Goal: Task Accomplishment & Management: Manage account settings

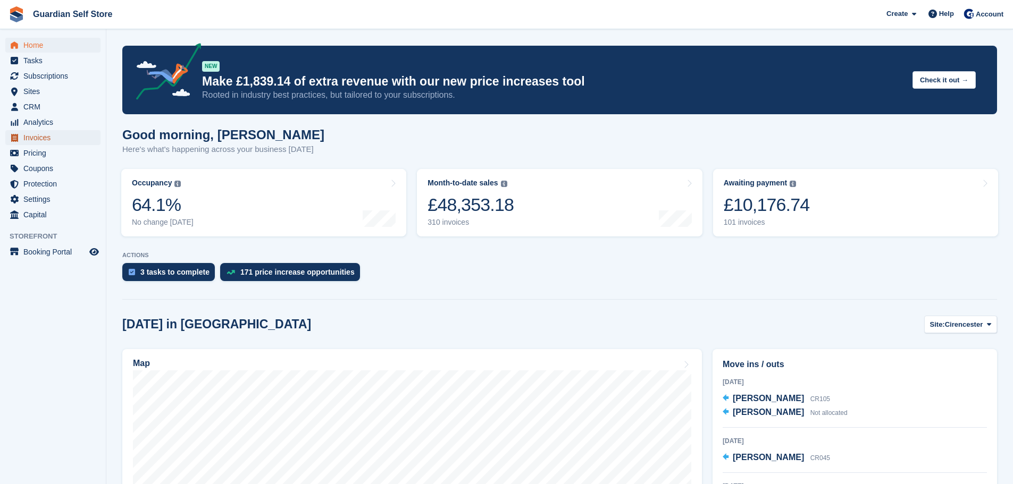
click at [36, 135] on span "Invoices" at bounding box center [55, 137] width 64 height 15
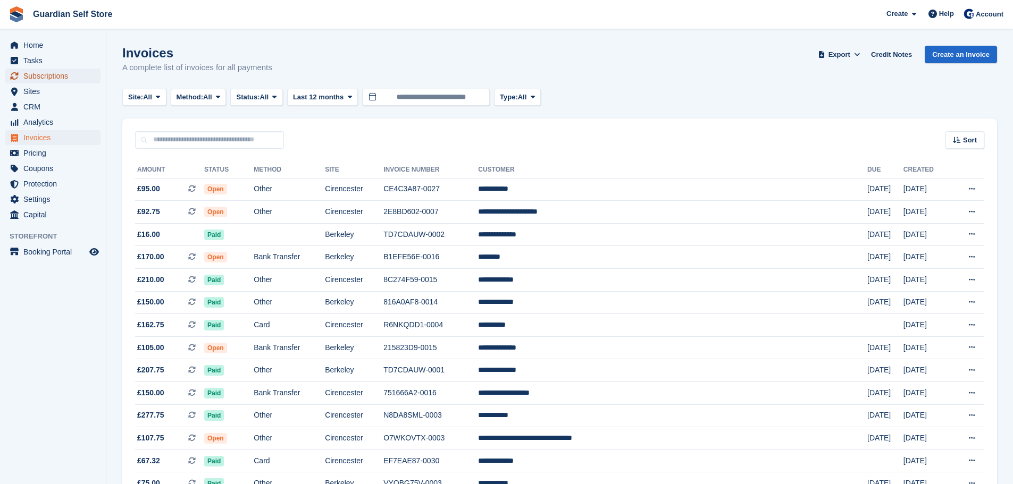
click at [58, 80] on span "Subscriptions" at bounding box center [55, 76] width 64 height 15
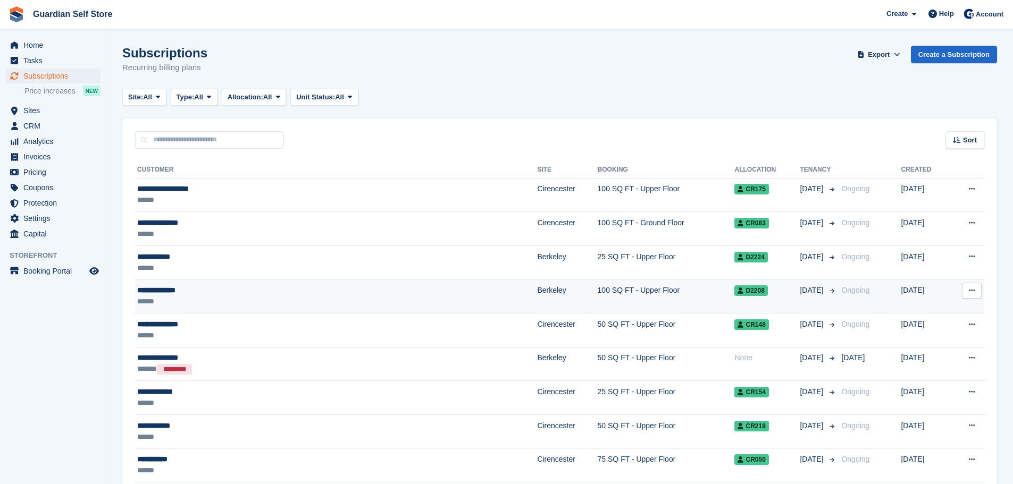
click at [191, 295] on div "**********" at bounding box center [263, 290] width 252 height 11
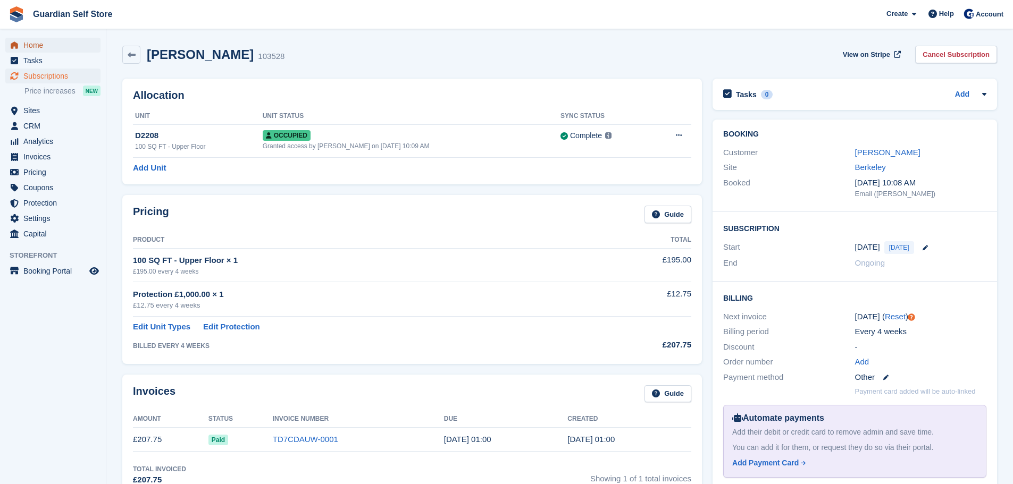
drag, startPoint x: 47, startPoint y: 49, endPoint x: 53, endPoint y: 52, distance: 6.4
click at [47, 49] on span "Home" at bounding box center [55, 45] width 64 height 15
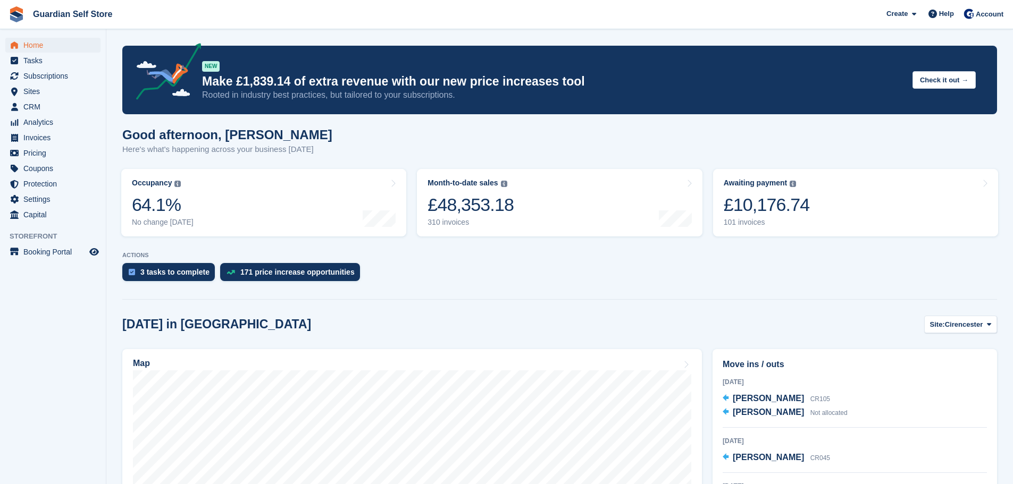
scroll to position [89, 0]
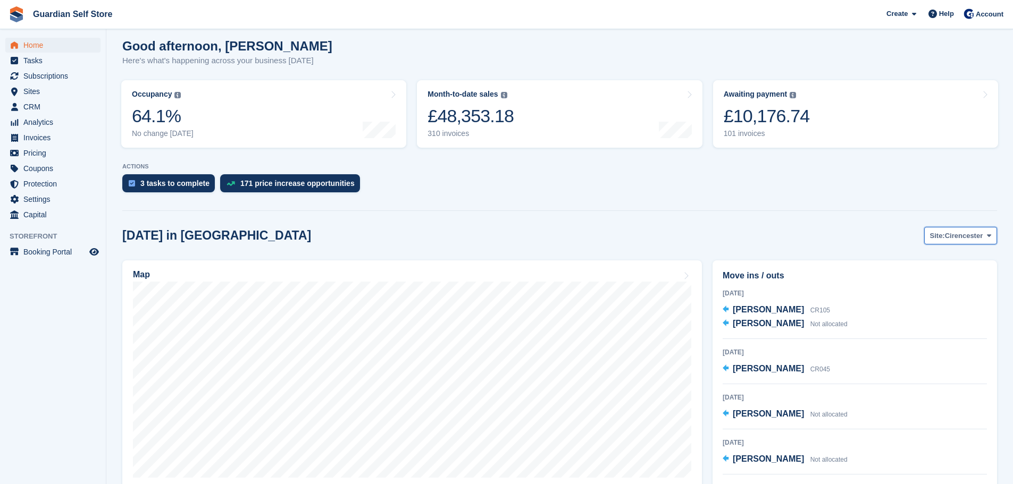
click at [979, 239] on span "Cirencester" at bounding box center [964, 236] width 38 height 11
click at [916, 278] on link "Berkeley" at bounding box center [946, 280] width 93 height 19
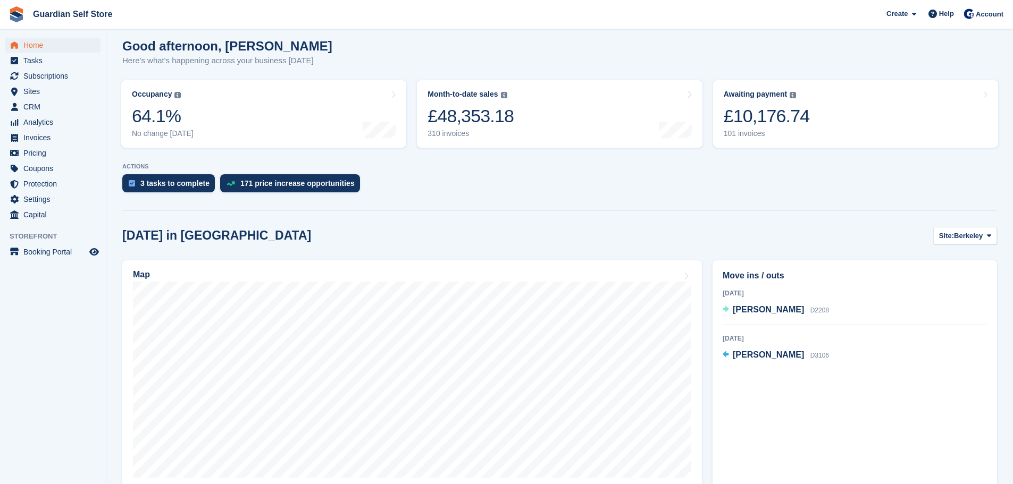
scroll to position [177, 0]
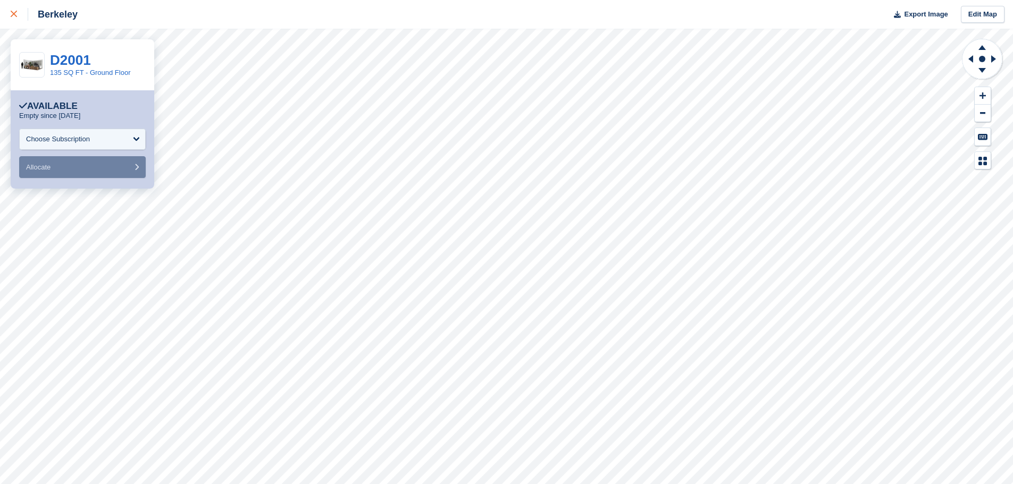
click at [10, 19] on link at bounding box center [14, 14] width 28 height 29
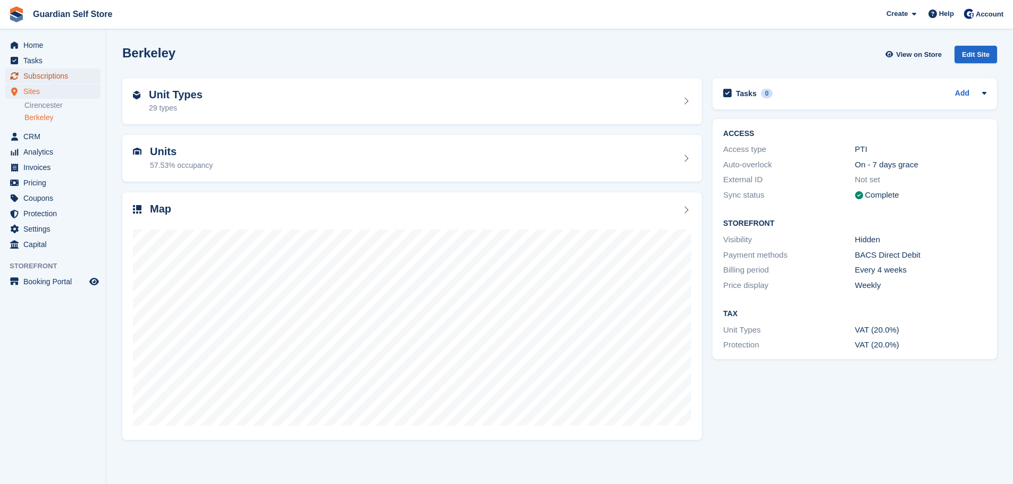
click at [42, 73] on span "Subscriptions" at bounding box center [55, 76] width 64 height 15
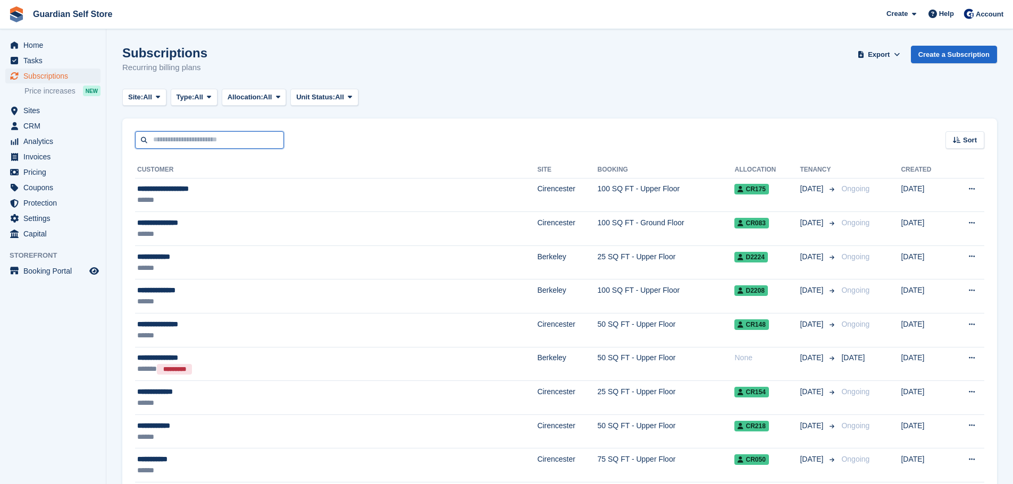
click at [168, 136] on input "text" at bounding box center [209, 140] width 149 height 18
type input "******"
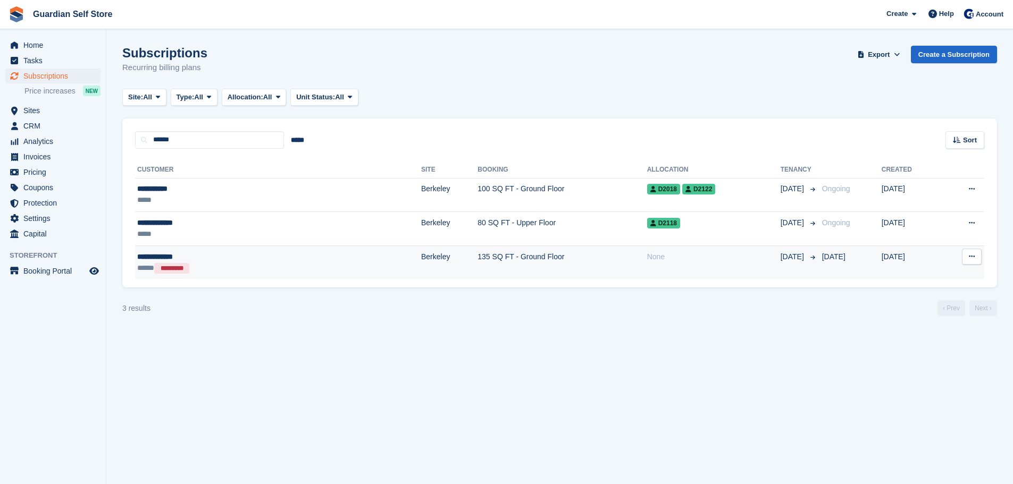
click at [210, 251] on div "**********" at bounding box center [209, 256] width 145 height 11
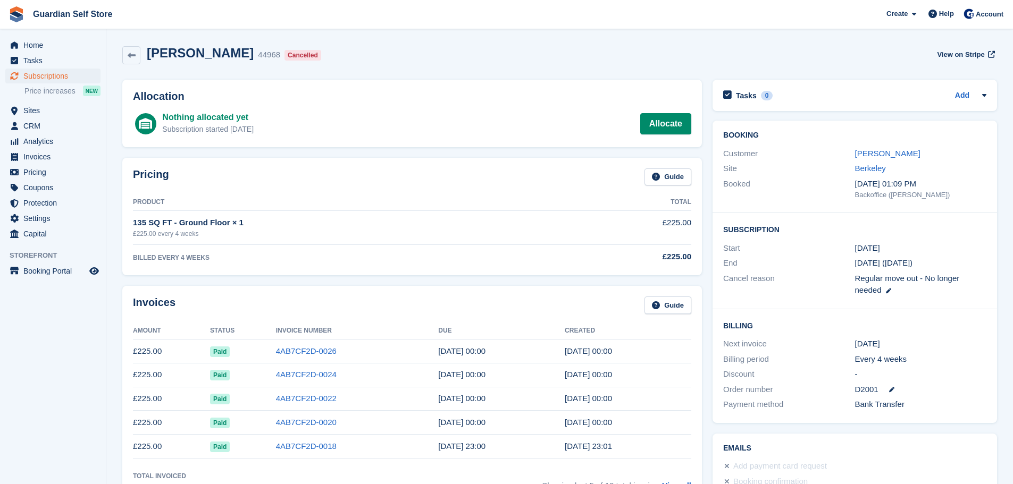
drag, startPoint x: 133, startPoint y: 222, endPoint x: 168, endPoint y: 222, distance: 34.6
click at [168, 222] on div "135 SQ FT - Ground Floor × 1" at bounding box center [354, 223] width 443 height 12
click at [178, 166] on div "Pricing Guide Product Total 135 SQ FT - Ground Floor × 1 £225.00 every 4 weeks …" at bounding box center [412, 217] width 580 height 118
